Goal: Navigation & Orientation: Find specific page/section

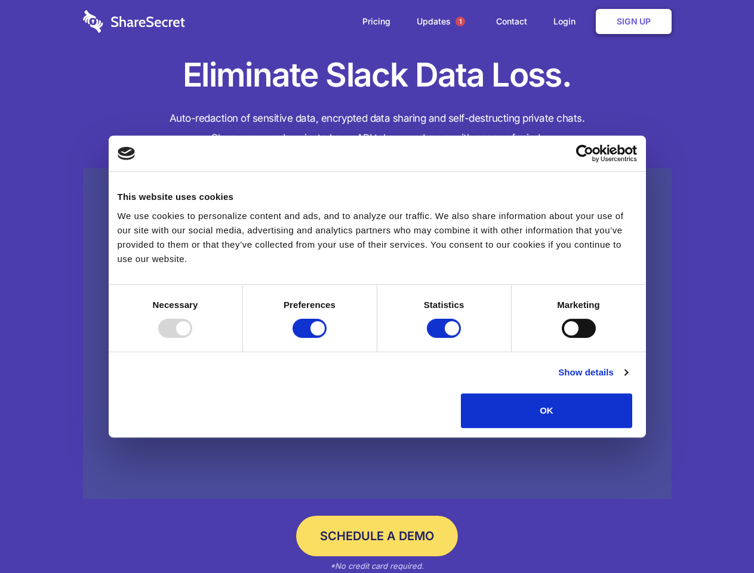
click at [192, 338] on div at bounding box center [175, 328] width 34 height 19
click at [327, 338] on input "Preferences" at bounding box center [310, 328] width 34 height 19
checkbox input "false"
click at [446, 338] on input "Statistics" at bounding box center [444, 328] width 34 height 19
checkbox input "false"
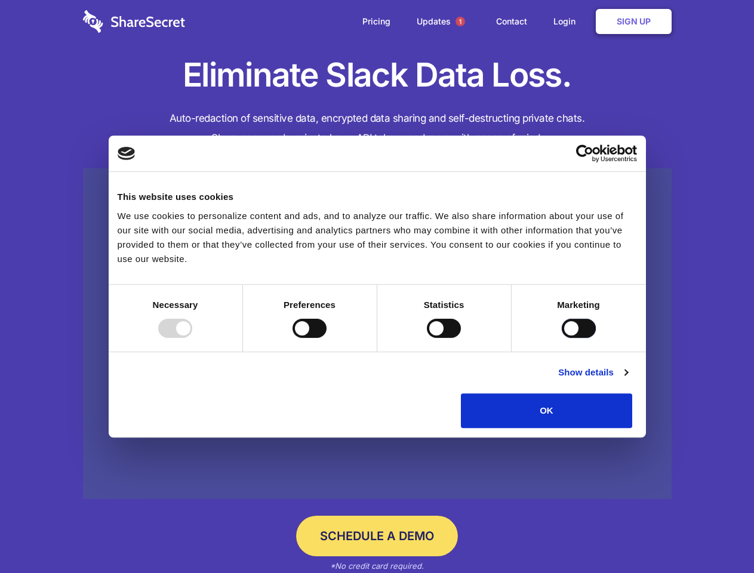
click at [562, 338] on input "Marketing" at bounding box center [579, 328] width 34 height 19
checkbox input "true"
click at [628, 380] on link "Show details" at bounding box center [592, 373] width 69 height 14
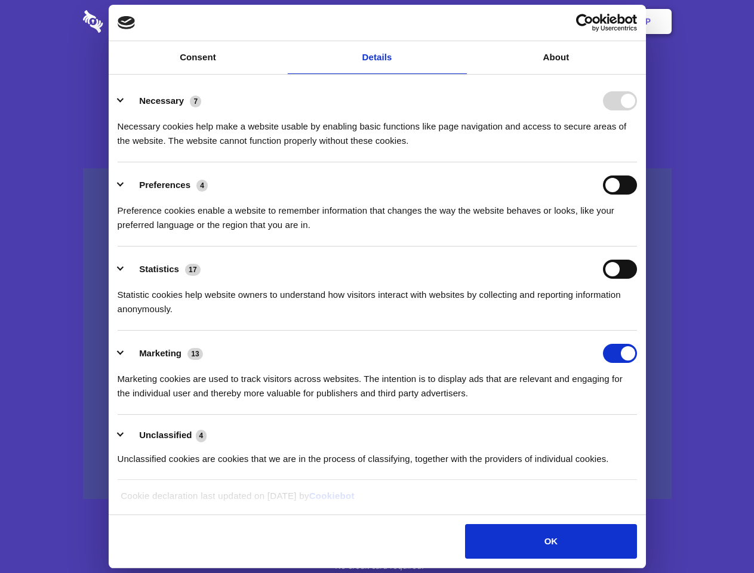
click at [643, 432] on ul "Necessary 7 Necessary cookies help make a website usable by enabling basic func…" at bounding box center [377, 279] width 531 height 403
click at [460, 22] on span "1" at bounding box center [461, 22] width 10 height 10
